Goal: Check status: Check status

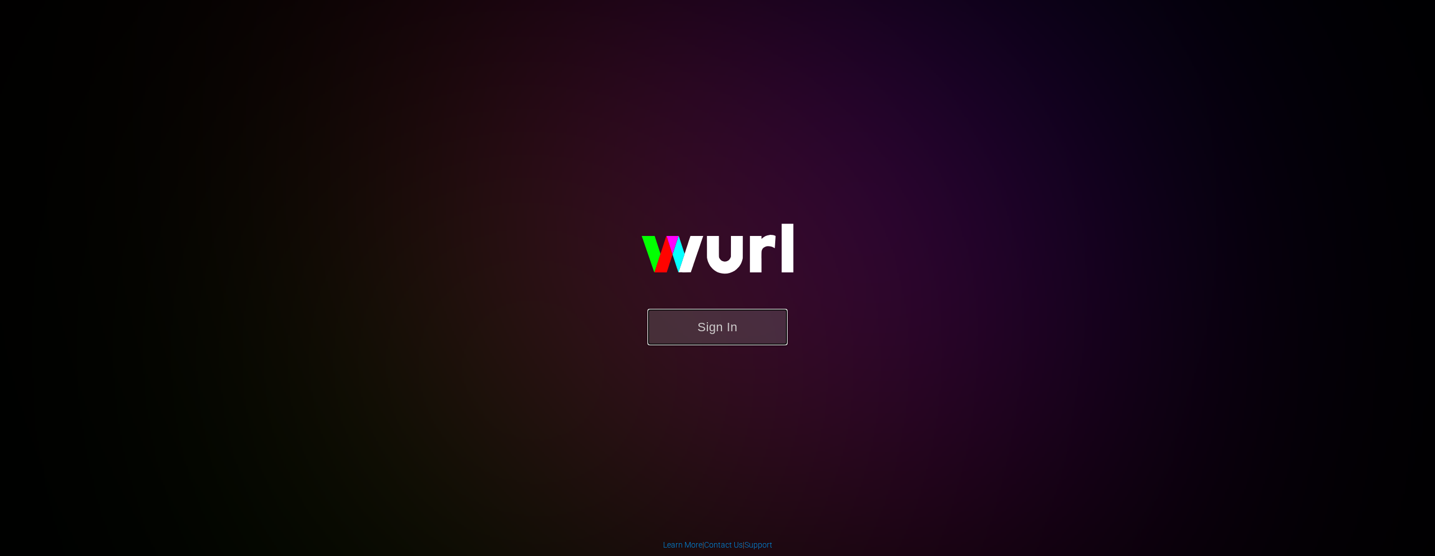
click at [731, 335] on button "Sign In" at bounding box center [717, 327] width 140 height 36
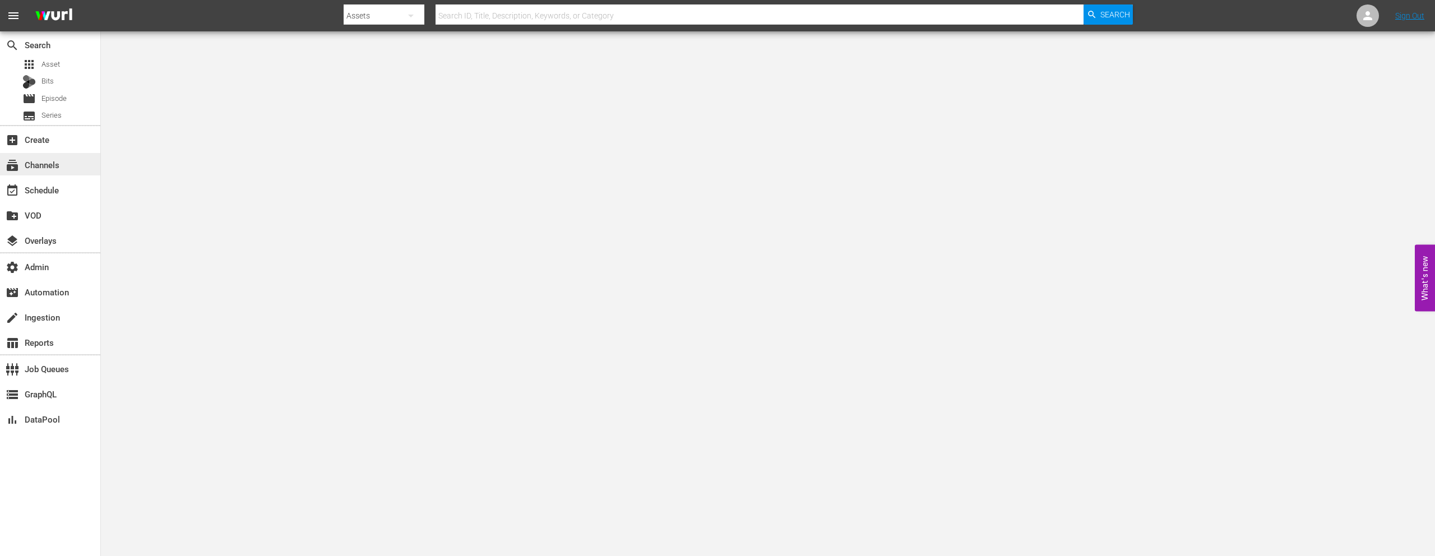
click at [64, 160] on div "subscriptions Channels" at bounding box center [50, 164] width 100 height 22
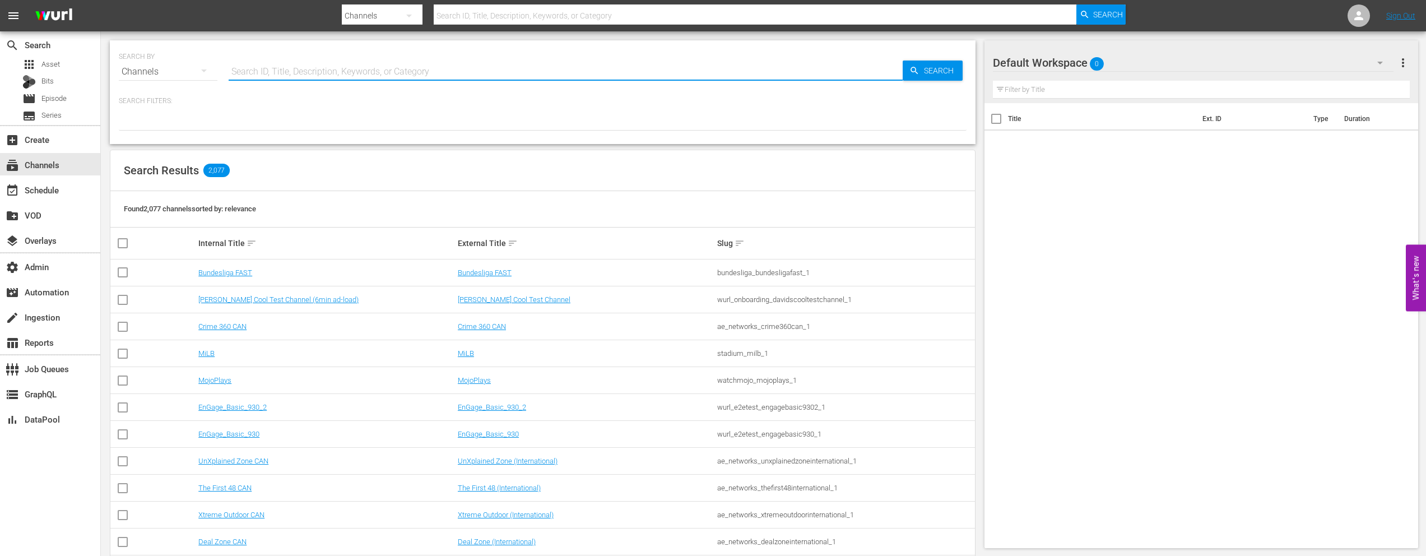
click at [341, 71] on input "text" at bounding box center [566, 71] width 674 height 27
type input "a"
type input "sc"
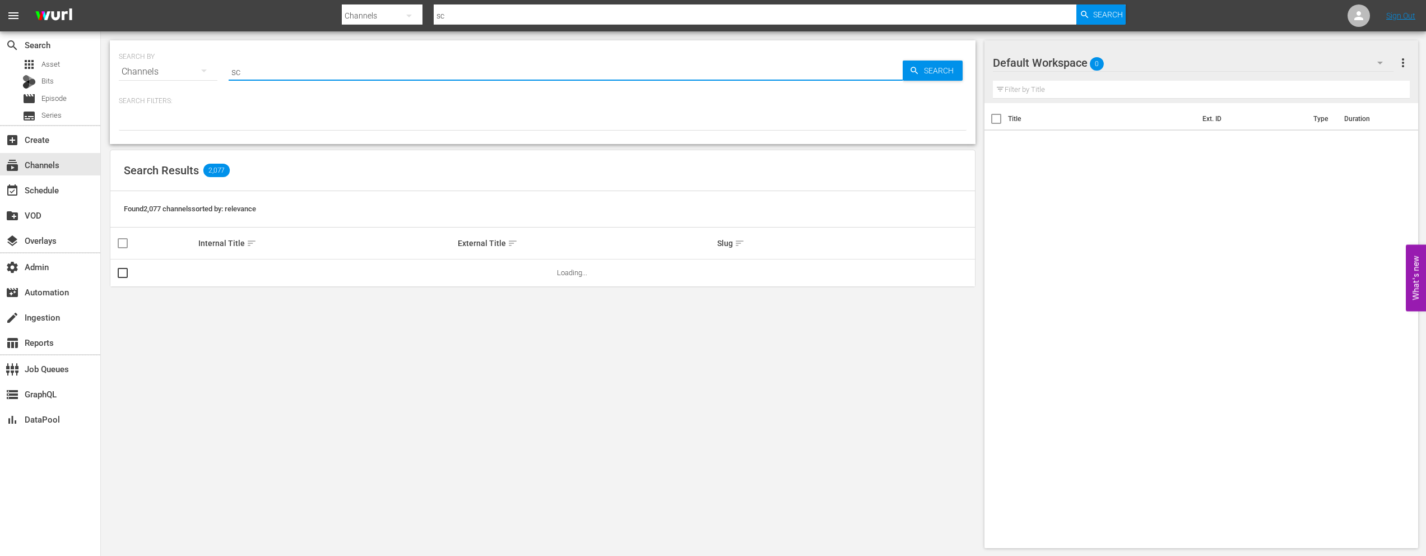
type input "scripps_ion_1"
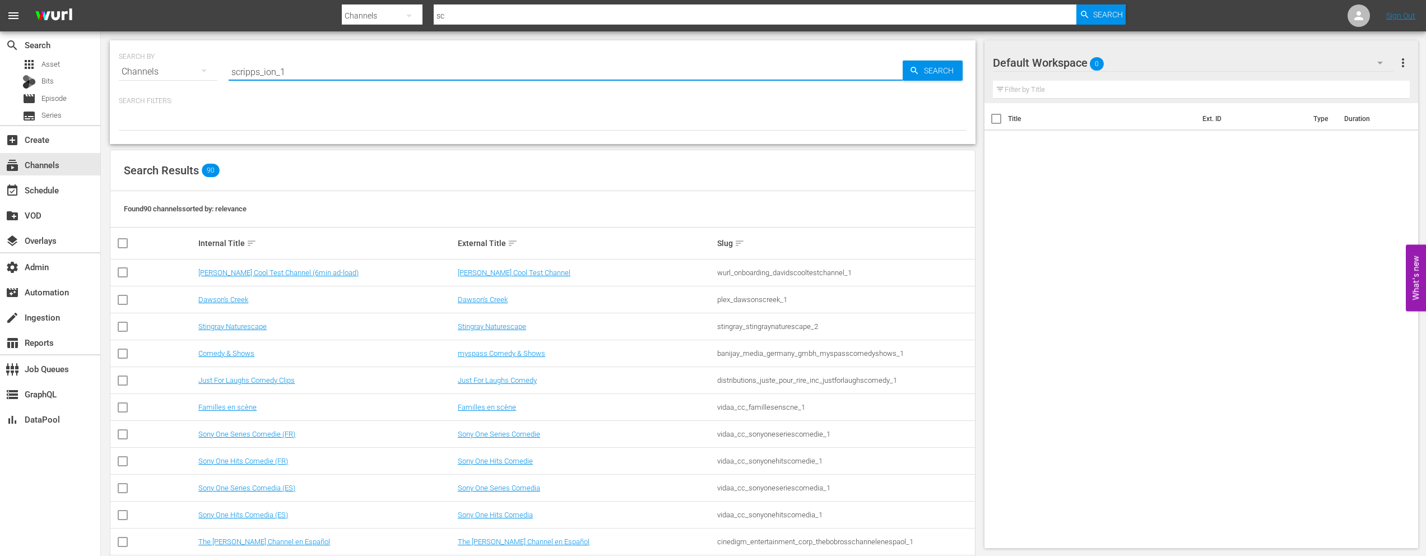
type input "scripps_ion_1"
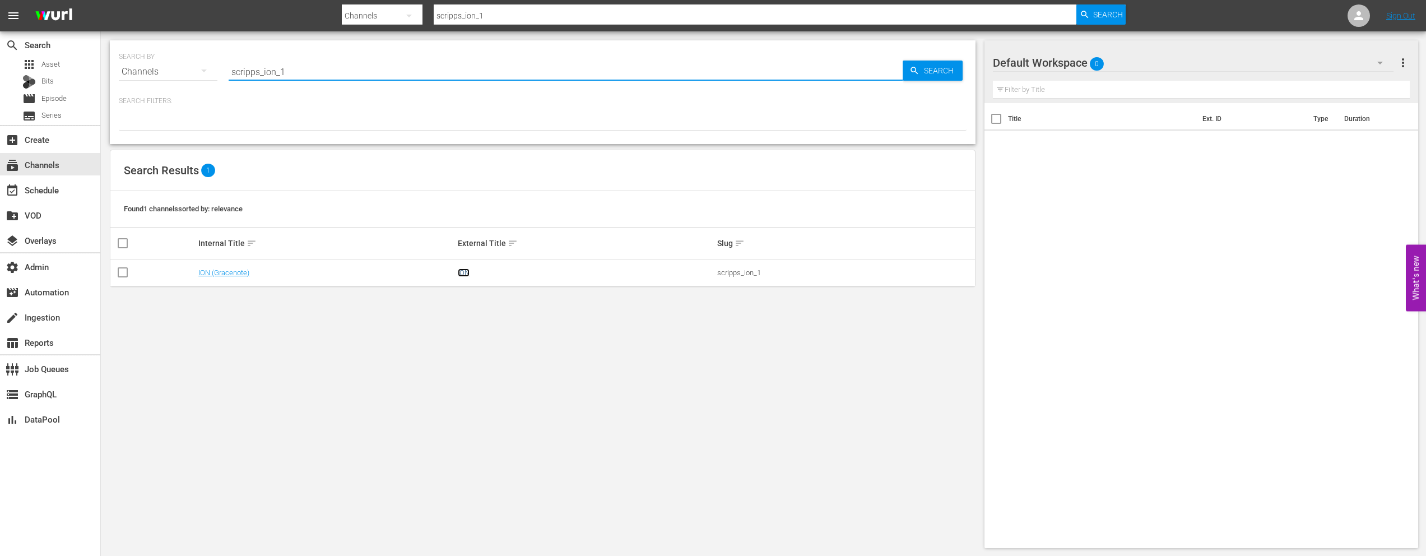
click at [467, 272] on link "ION" at bounding box center [464, 272] width 12 height 8
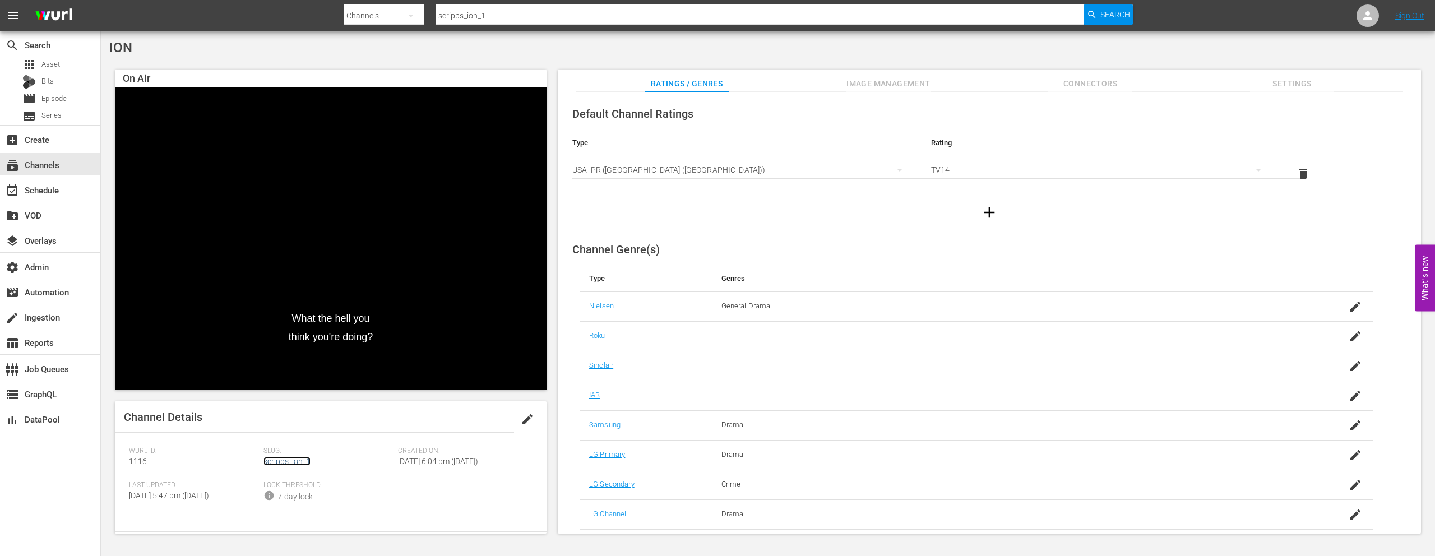
click at [288, 463] on link "scripps_ion_1" at bounding box center [286, 461] width 47 height 9
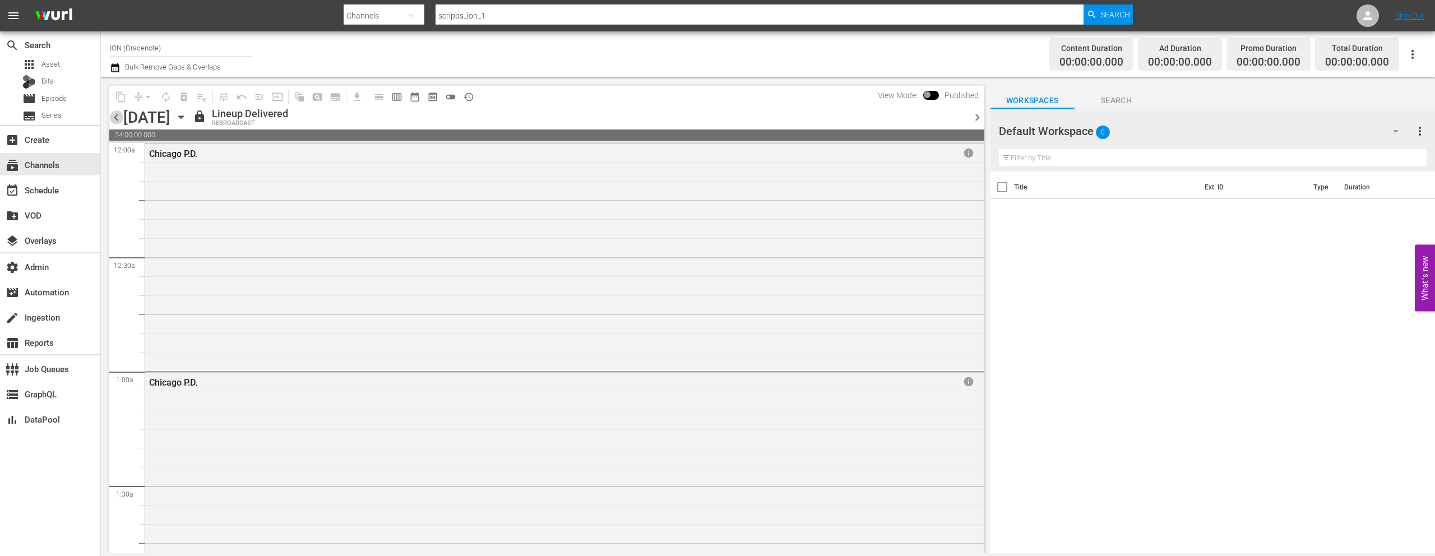
click at [119, 118] on span "chevron_left" at bounding box center [116, 117] width 14 height 14
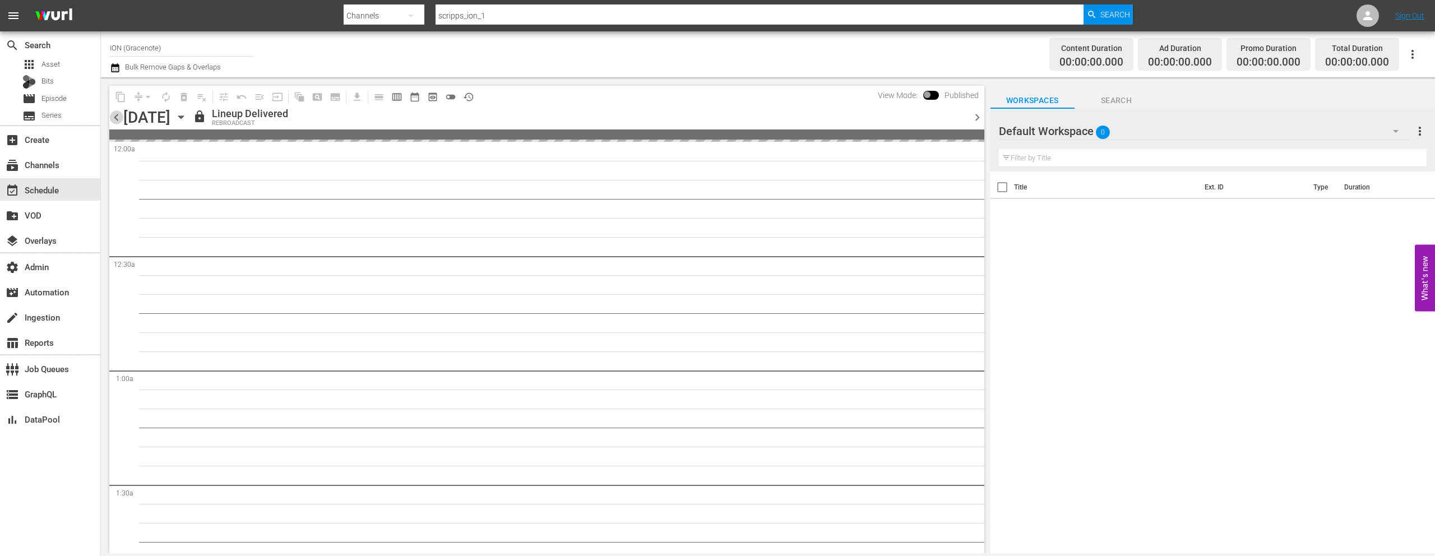
click at [119, 118] on span "chevron_left" at bounding box center [116, 117] width 14 height 14
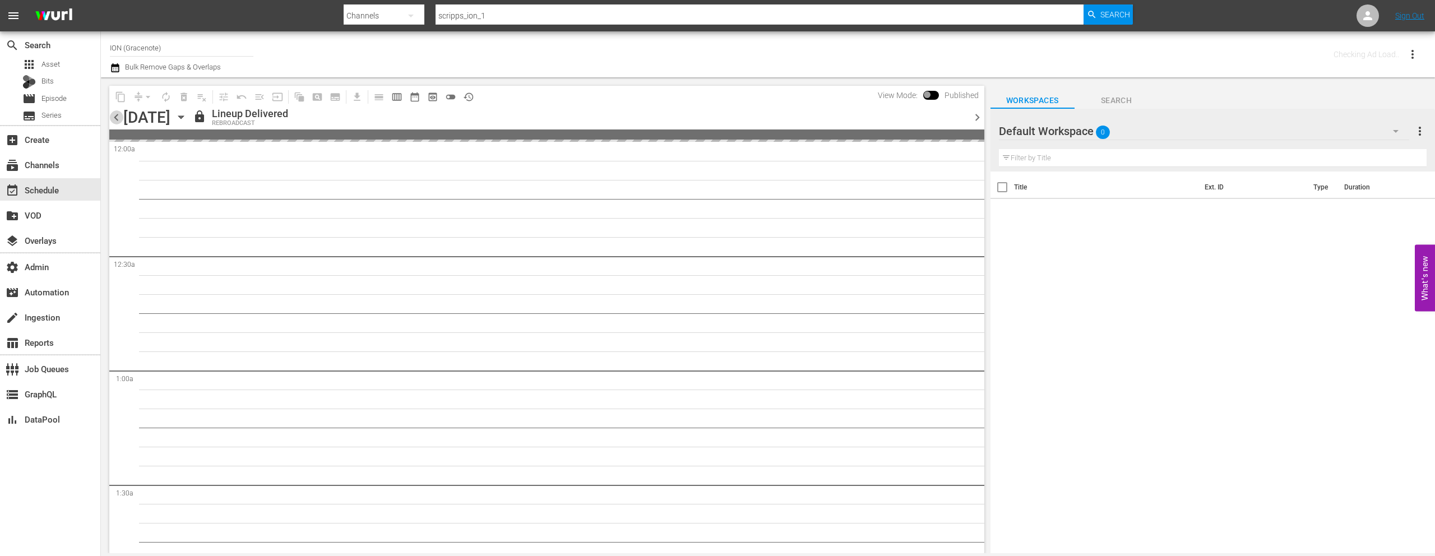
click at [119, 118] on span "chevron_left" at bounding box center [116, 117] width 14 height 14
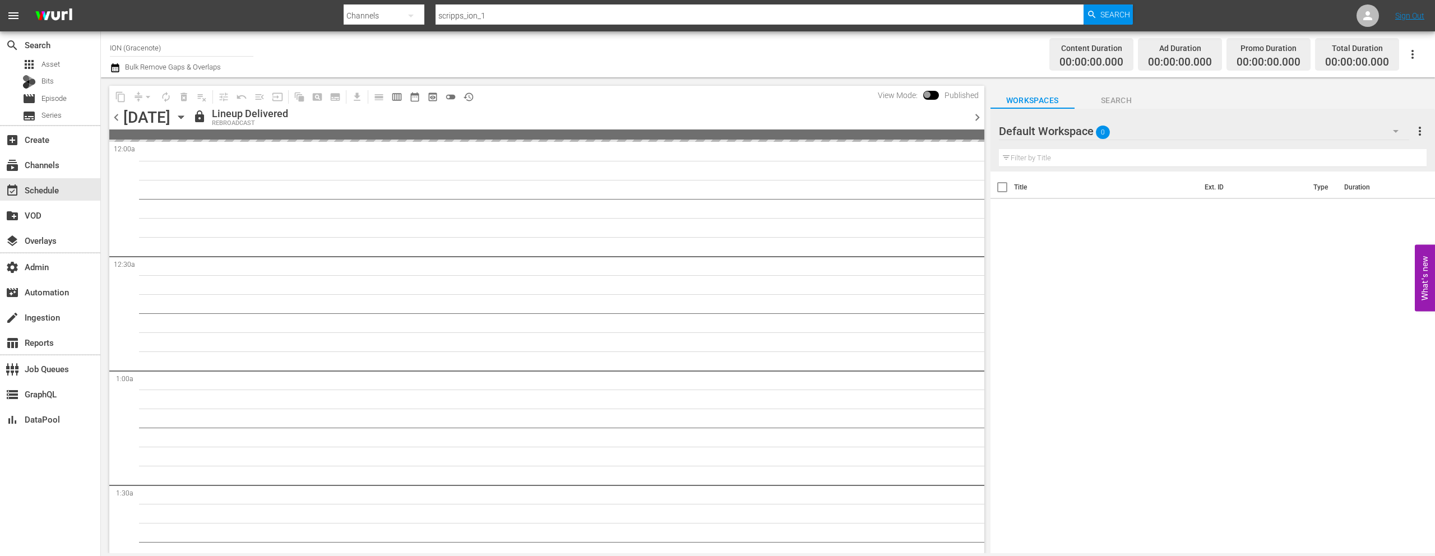
click at [119, 118] on span "chevron_left" at bounding box center [116, 117] width 14 height 14
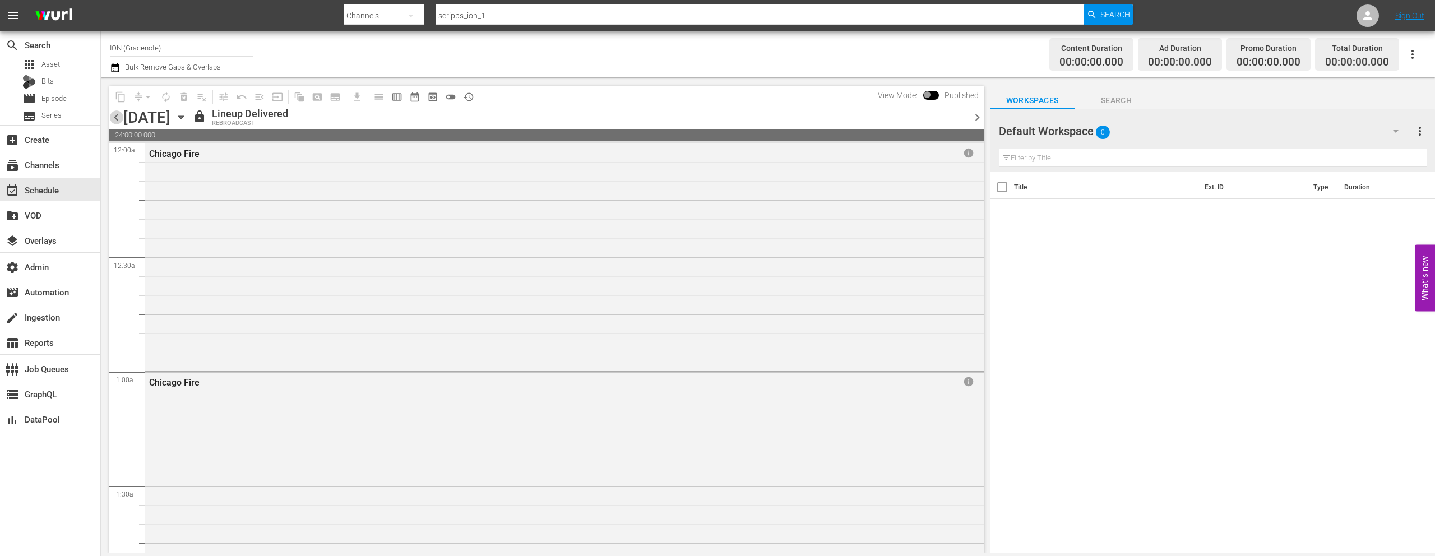
click at [116, 116] on span "chevron_left" at bounding box center [116, 117] width 14 height 14
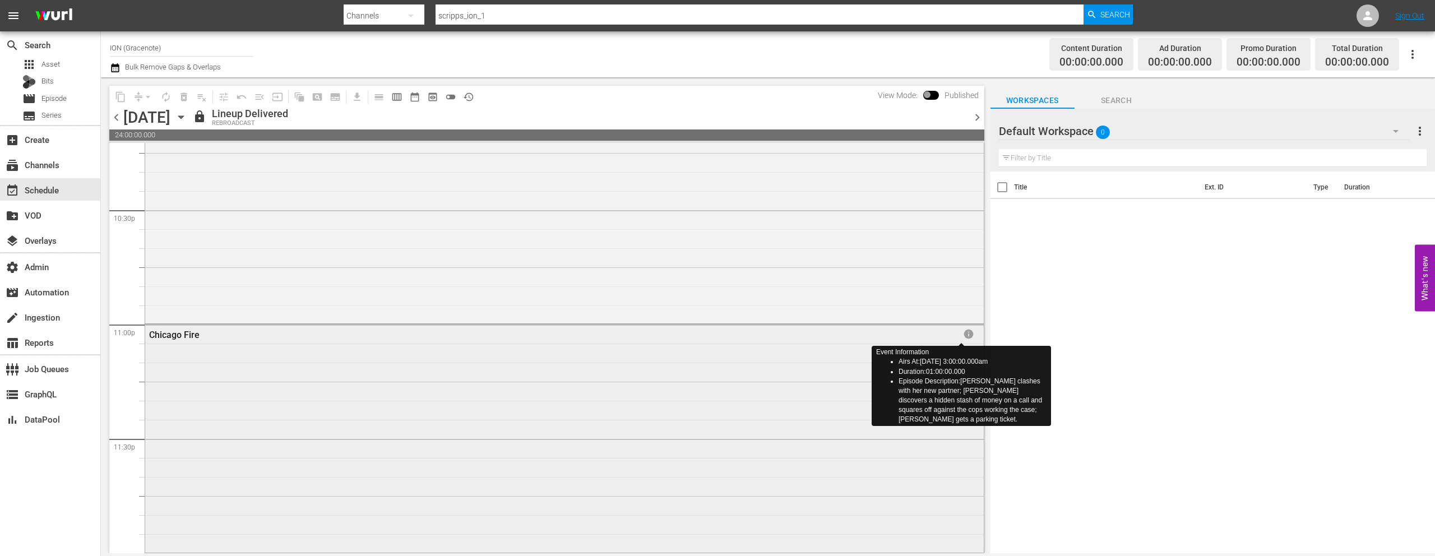
click at [963, 332] on span "info" at bounding box center [968, 333] width 11 height 11
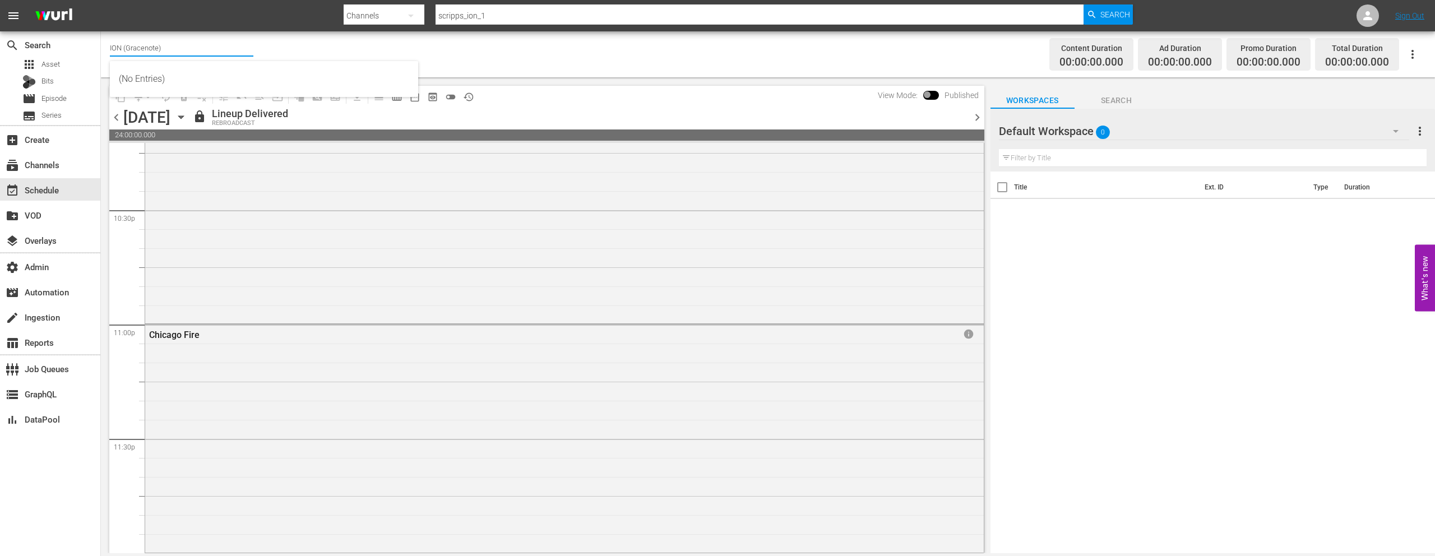
click at [199, 45] on input "ION (Gracenote)" at bounding box center [181, 47] width 143 height 27
click at [147, 51] on input "ION (Gracenote)" at bounding box center [181, 47] width 143 height 27
click at [795, 112] on div "lock Lineup Delivered REBROADCAST" at bounding box center [579, 117] width 773 height 19
click at [977, 119] on span "chevron_right" at bounding box center [977, 117] width 14 height 14
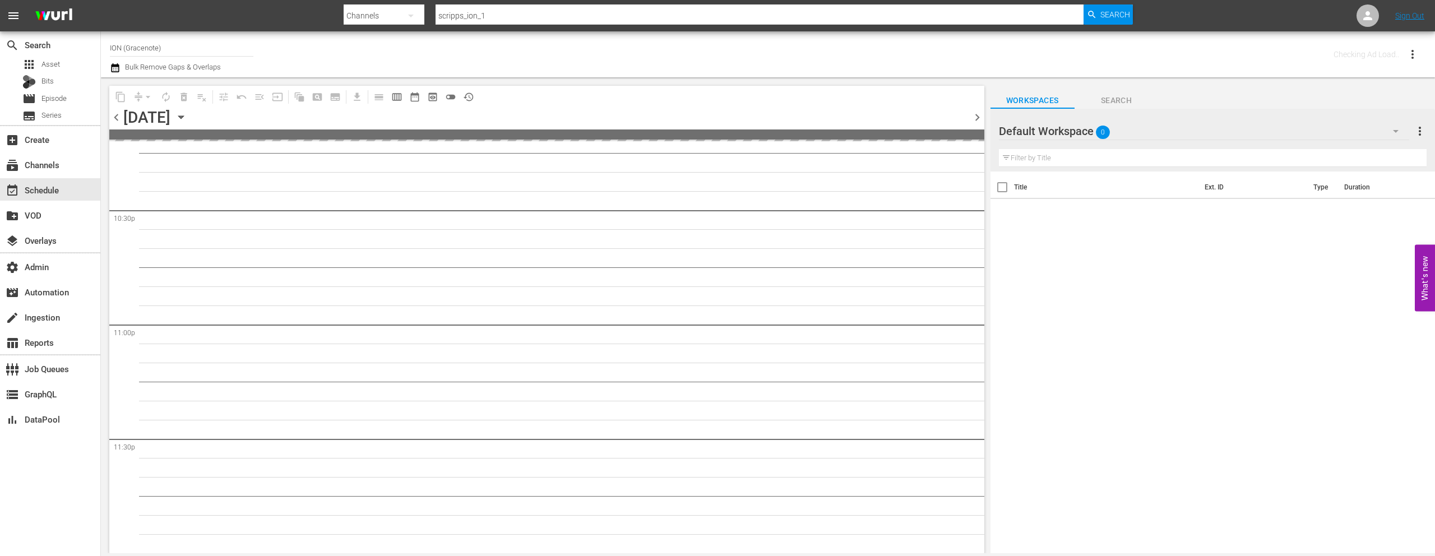
scroll to position [5075, 0]
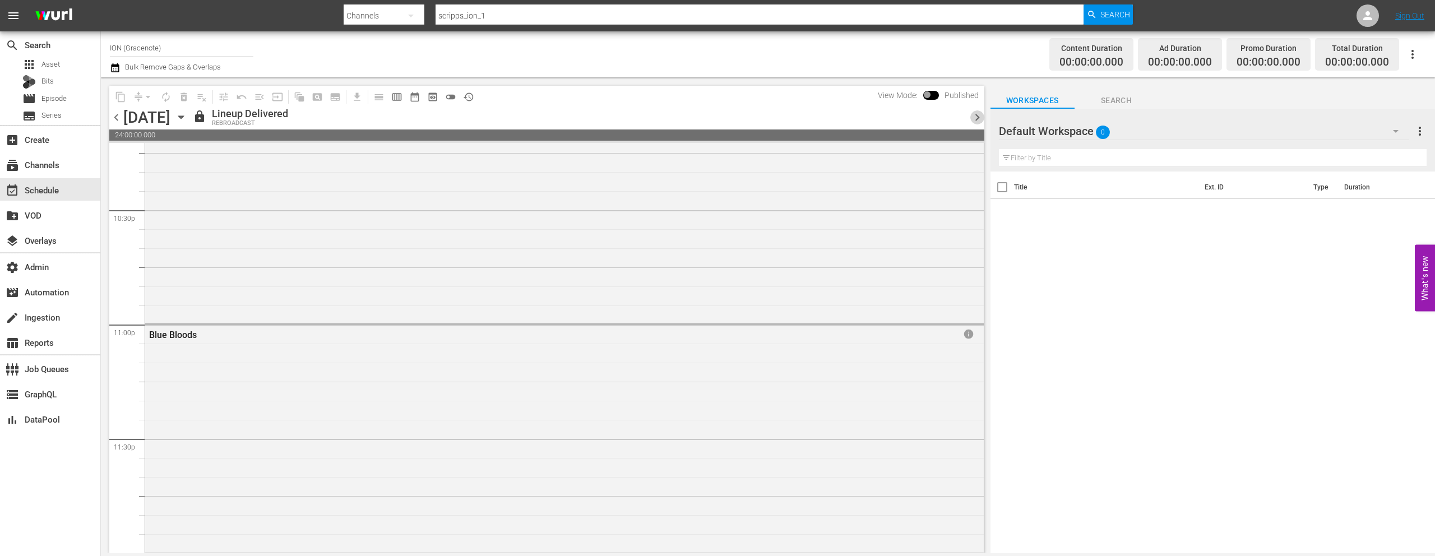
click at [977, 119] on span "chevron_right" at bounding box center [977, 117] width 14 height 14
click at [115, 117] on span "chevron_left" at bounding box center [116, 117] width 14 height 14
